Goal: Navigation & Orientation: Find specific page/section

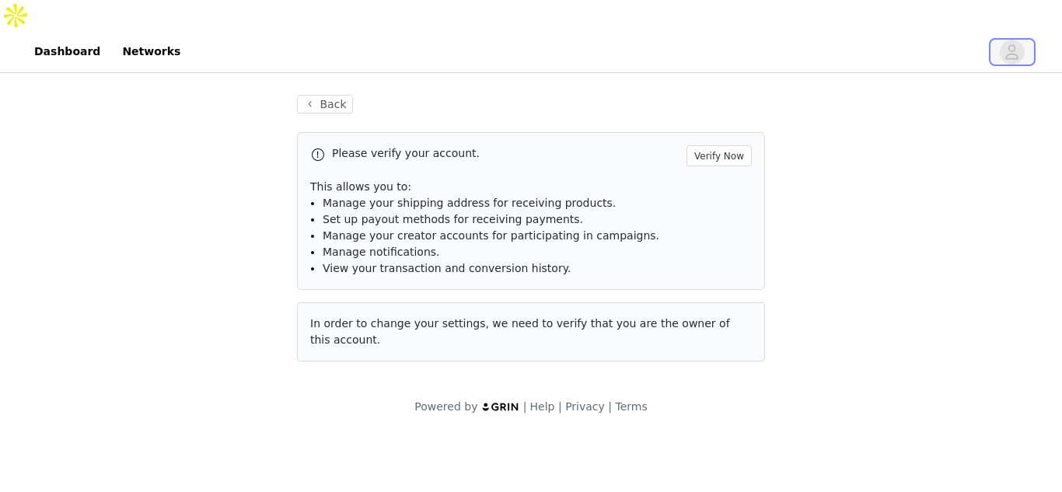
click at [1008, 44] on icon "avatar" at bounding box center [1012, 51] width 13 height 15
click at [1020, 40] on span "button" at bounding box center [1011, 52] width 25 height 25
click at [141, 34] on link "Networks" at bounding box center [151, 51] width 77 height 35
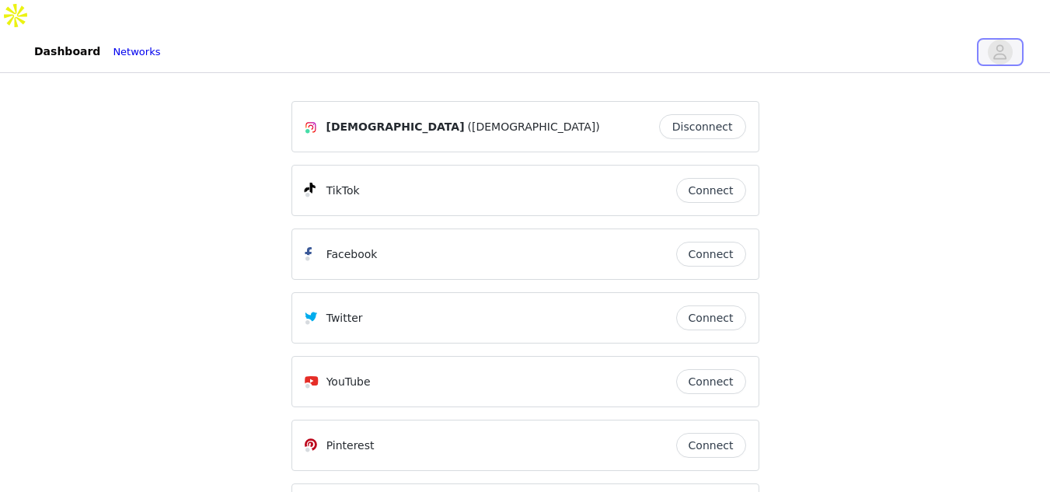
click at [1004, 40] on icon "avatar" at bounding box center [999, 52] width 15 height 25
